Goal: Task Accomplishment & Management: Use online tool/utility

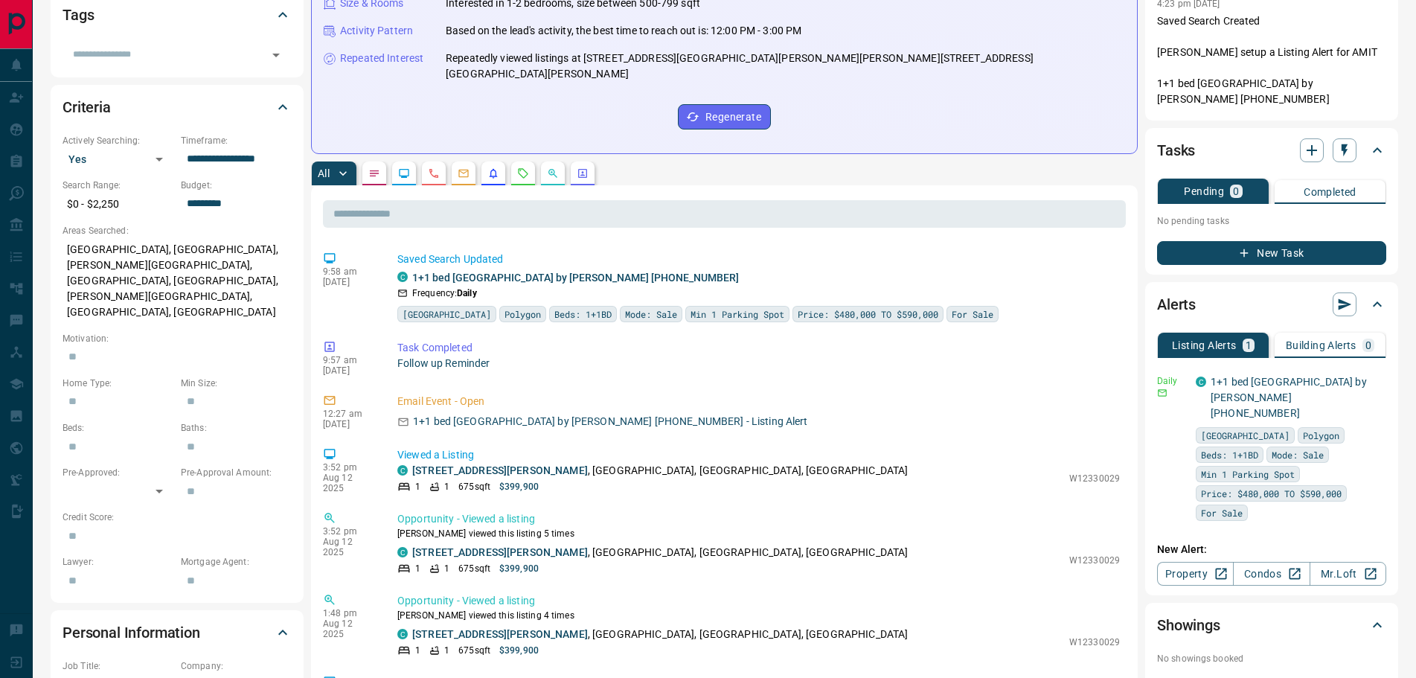
scroll to position [372, 0]
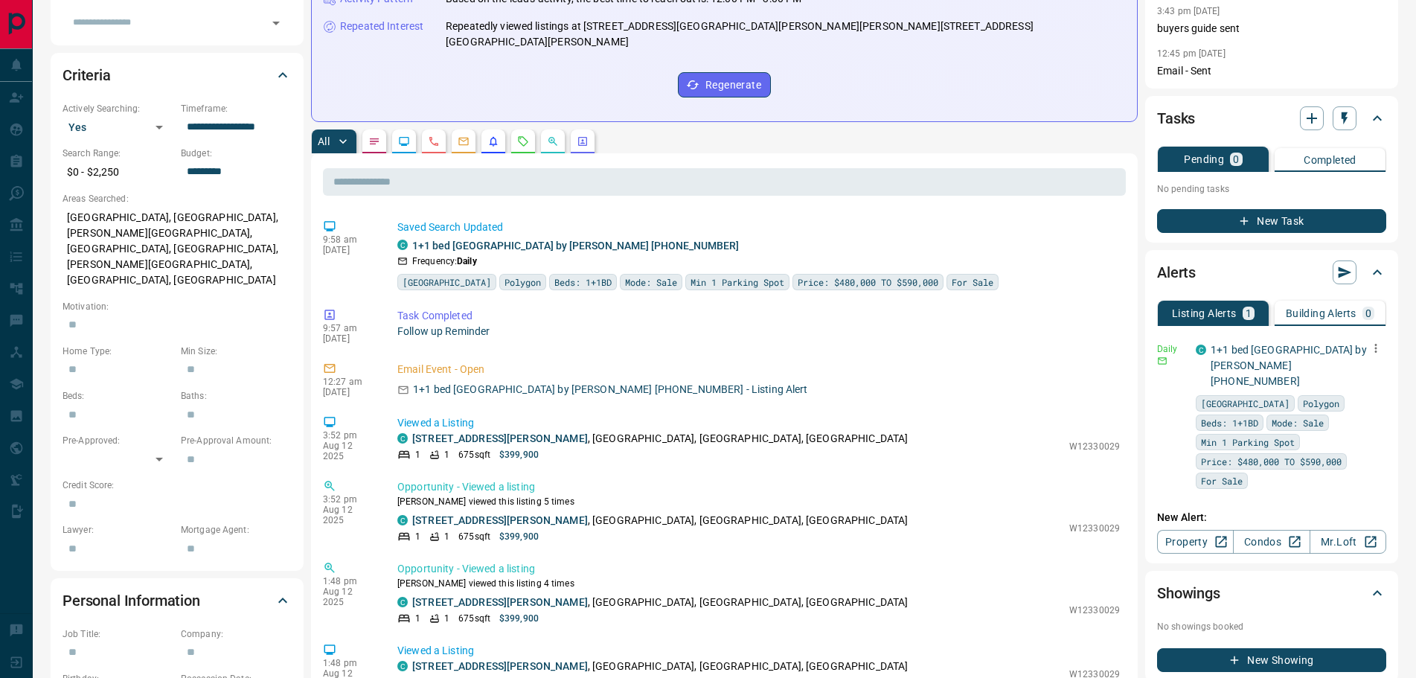
click at [1373, 351] on icon "button" at bounding box center [1375, 347] width 13 height 13
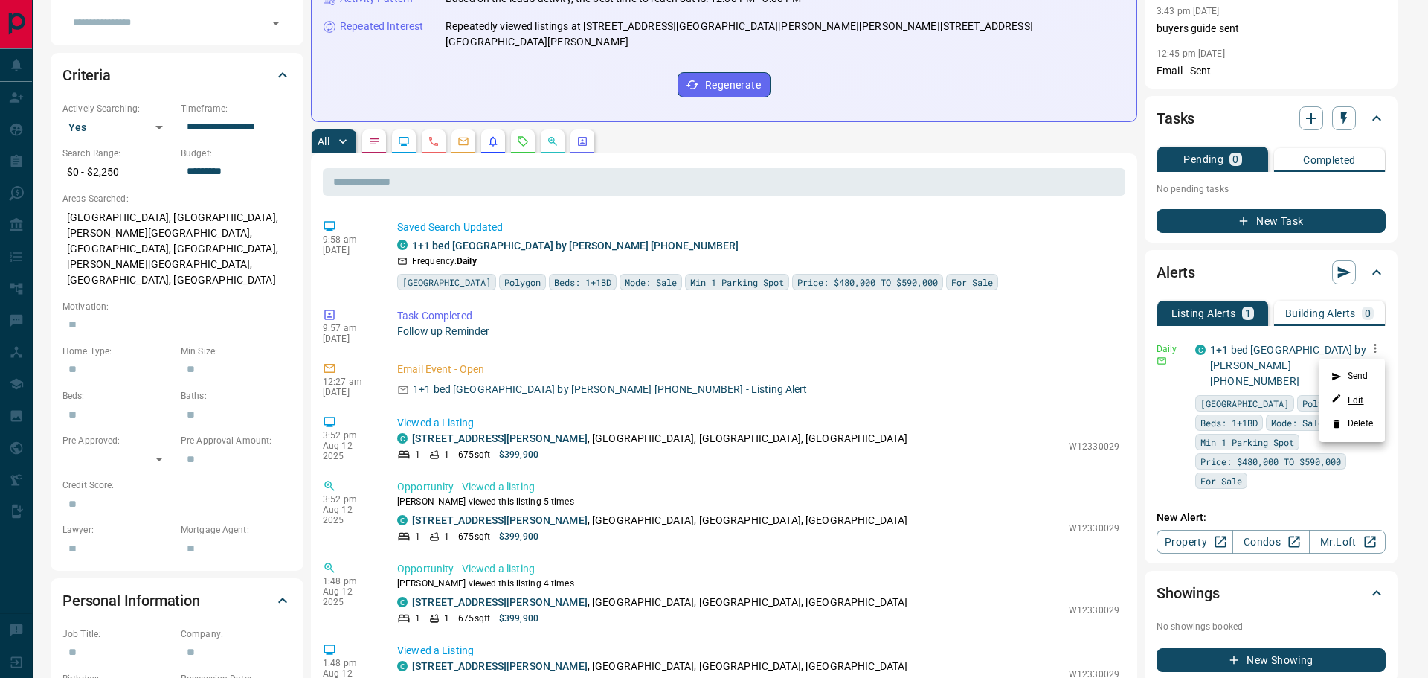
click at [1358, 401] on link "Edit" at bounding box center [1348, 400] width 33 height 14
click at [9, 112] on div at bounding box center [714, 339] width 1428 height 678
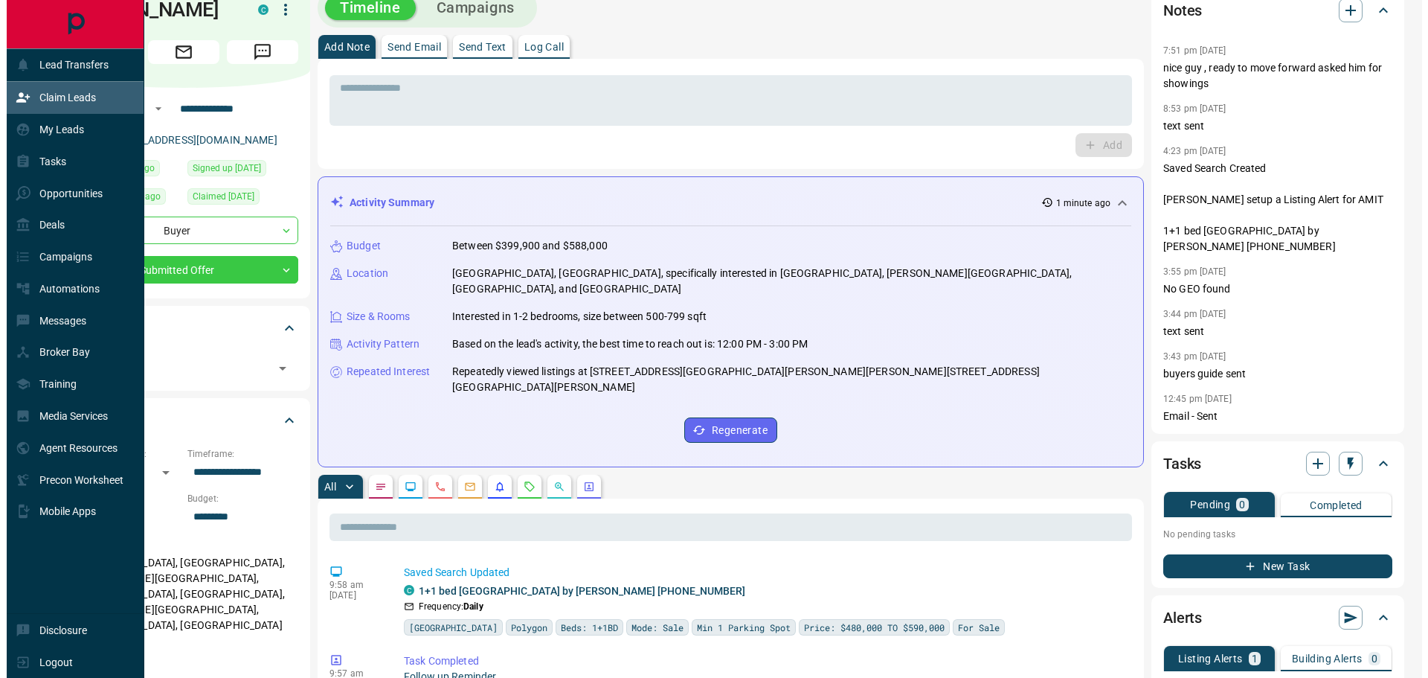
scroll to position [0, 0]
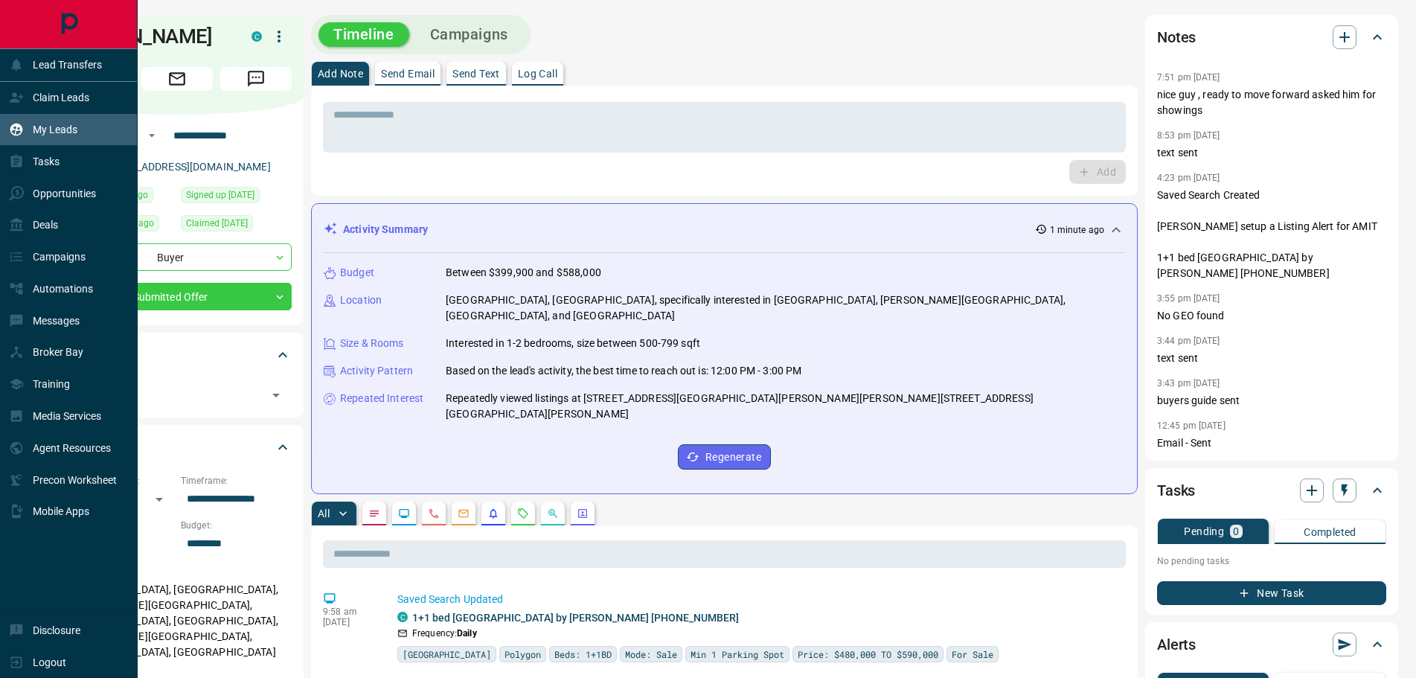
click at [58, 120] on div "My Leads" at bounding box center [43, 130] width 68 height 25
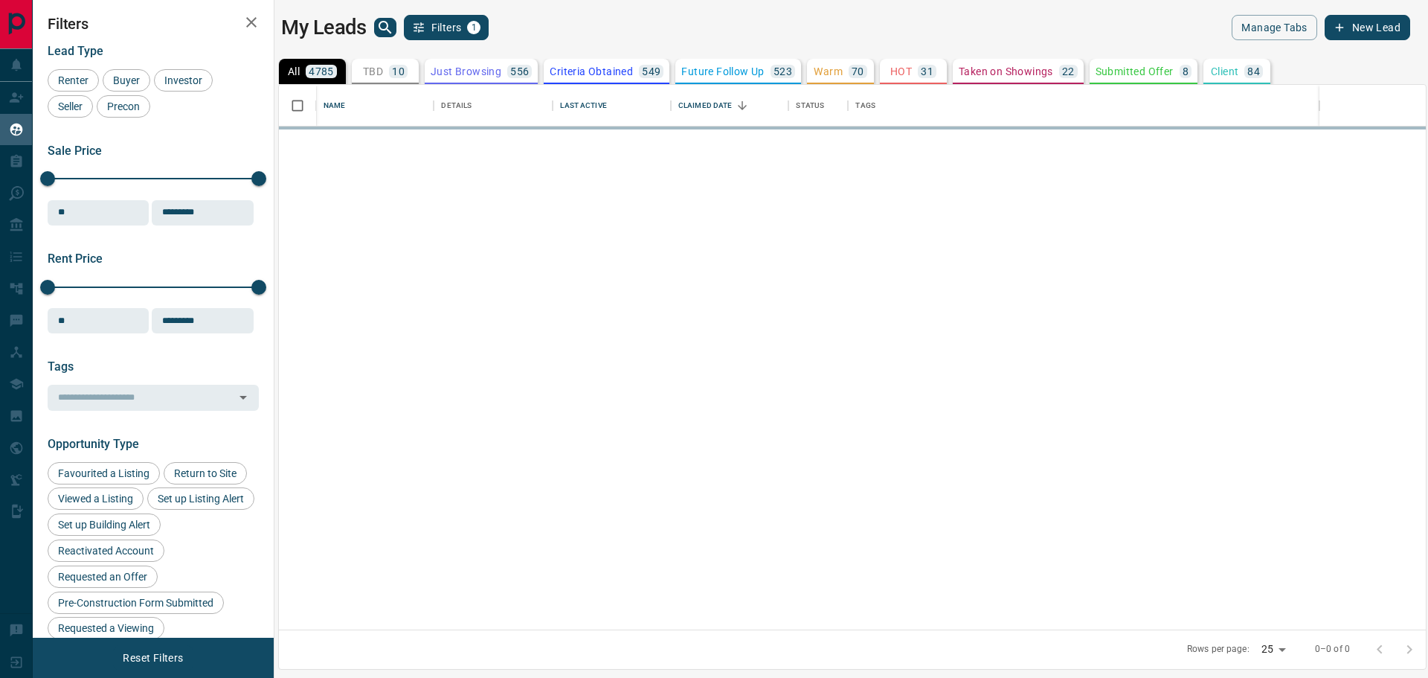
scroll to position [532, 1135]
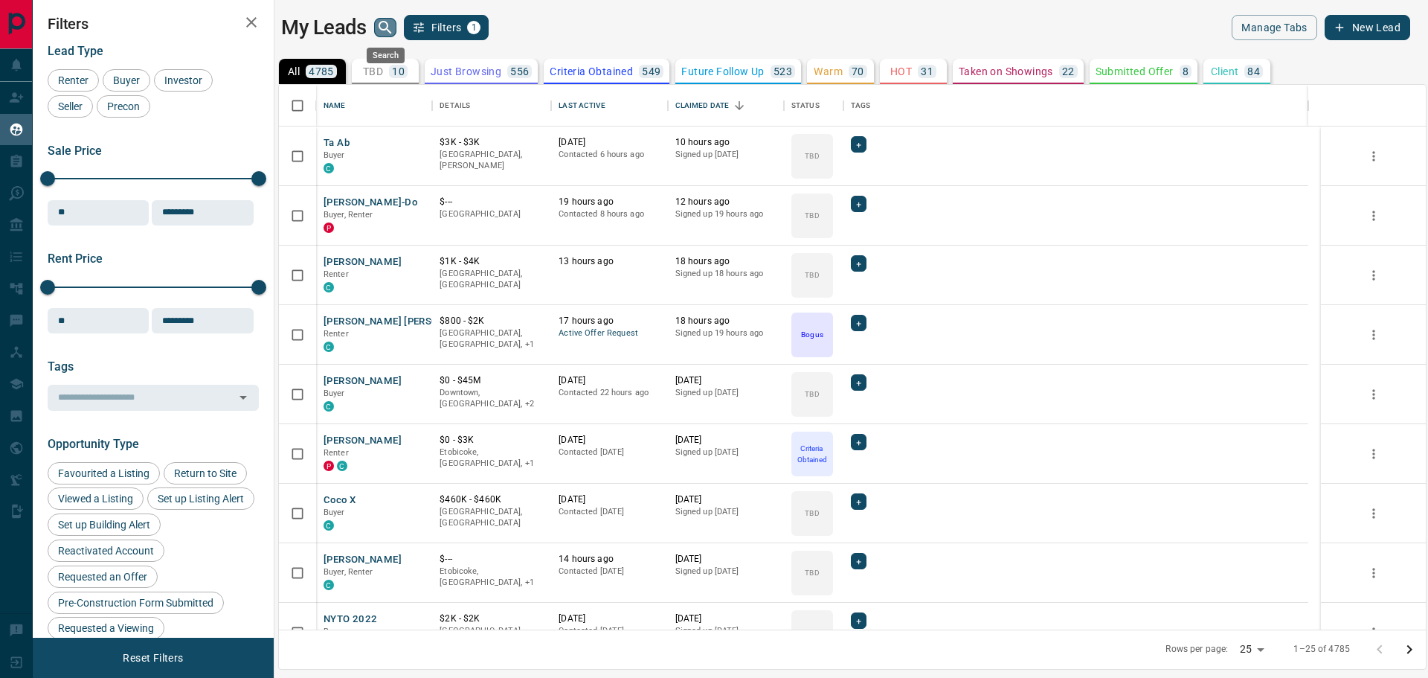
click at [379, 28] on icon "search button" at bounding box center [385, 27] width 13 height 13
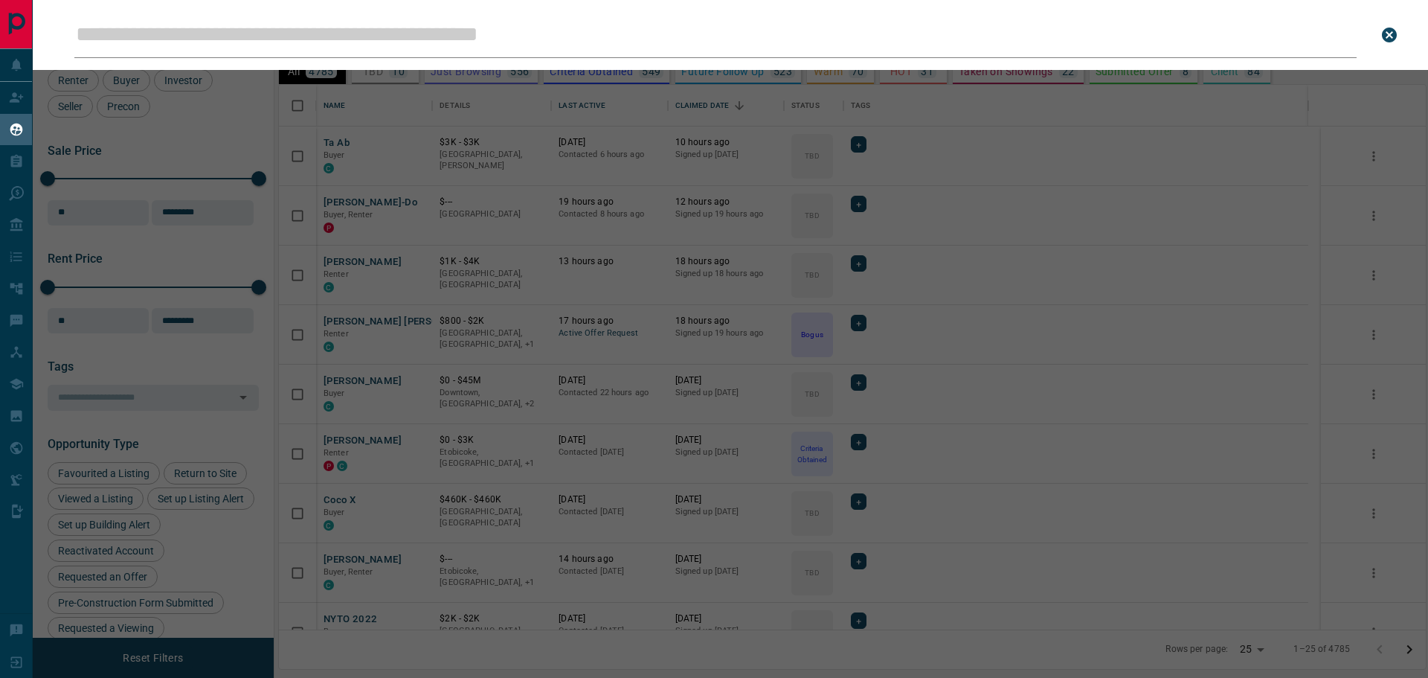
click at [332, 30] on input "Leads Search Bar" at bounding box center [715, 35] width 1283 height 46
type input "**********"
